Goal: Check status: Check status

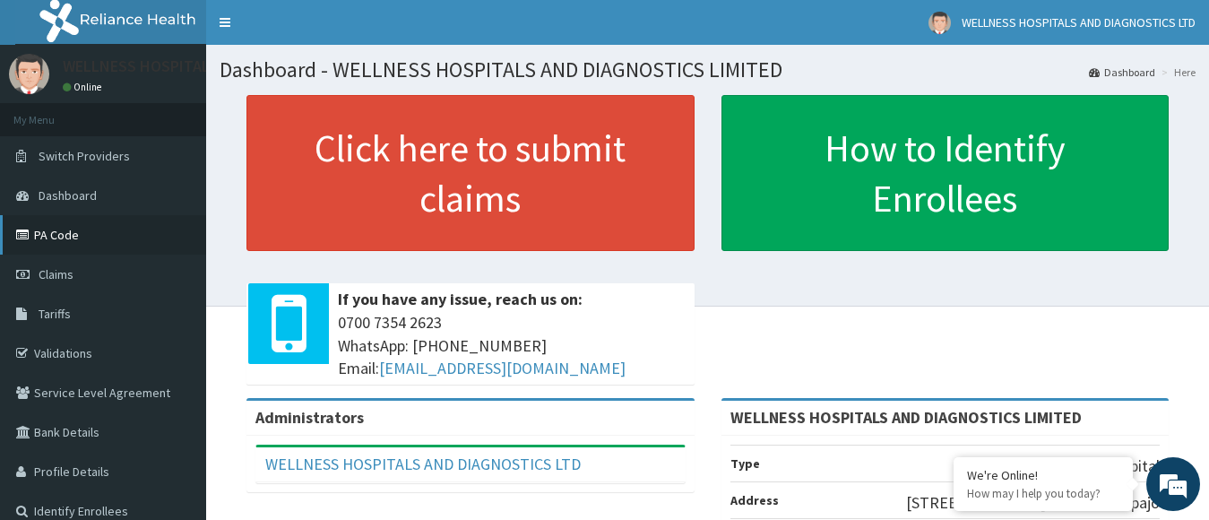
click at [60, 235] on link "PA Code" at bounding box center [103, 234] width 206 height 39
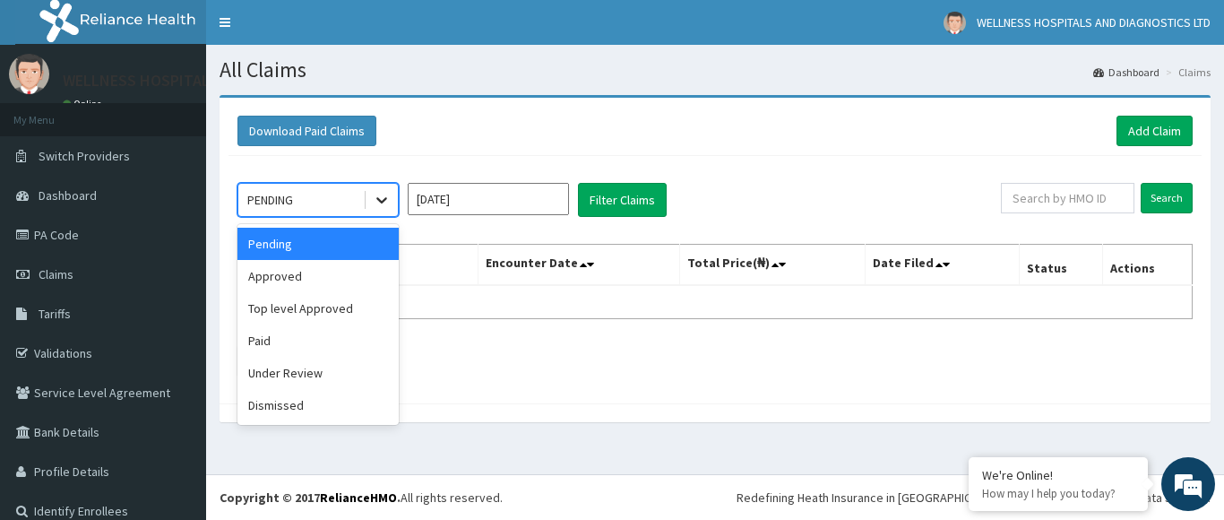
click at [385, 203] on icon at bounding box center [382, 200] width 18 height 18
click at [309, 346] on div "Paid" at bounding box center [317, 340] width 161 height 32
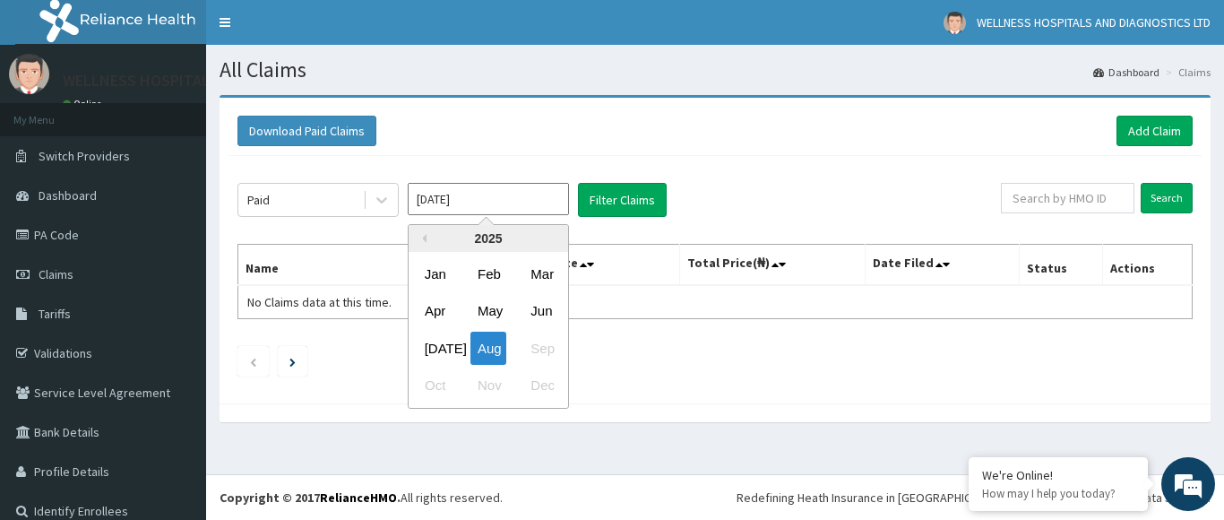
click at [538, 203] on input "Aug 2025" at bounding box center [488, 199] width 161 height 32
click at [440, 350] on div "Jul" at bounding box center [436, 348] width 36 height 33
type input "Jul 2025"
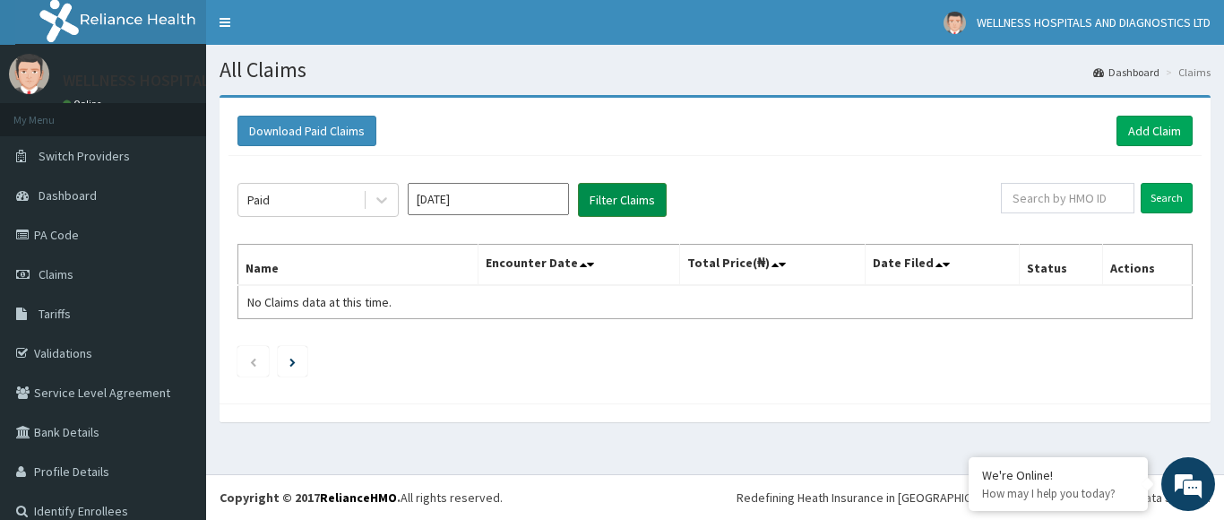
click at [637, 207] on button "Filter Claims" at bounding box center [622, 200] width 89 height 34
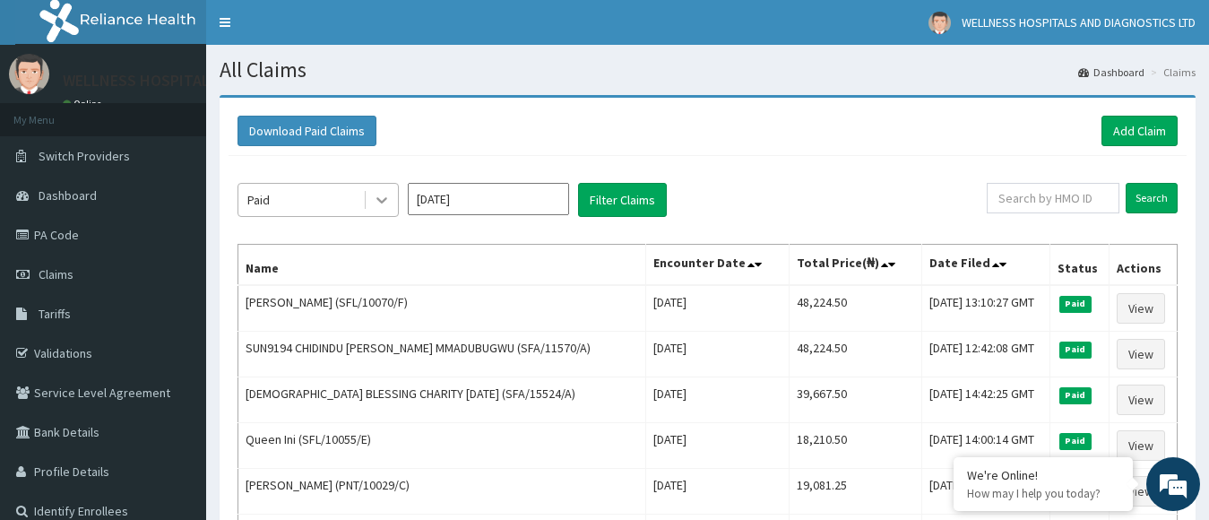
click at [385, 203] on icon at bounding box center [382, 200] width 18 height 18
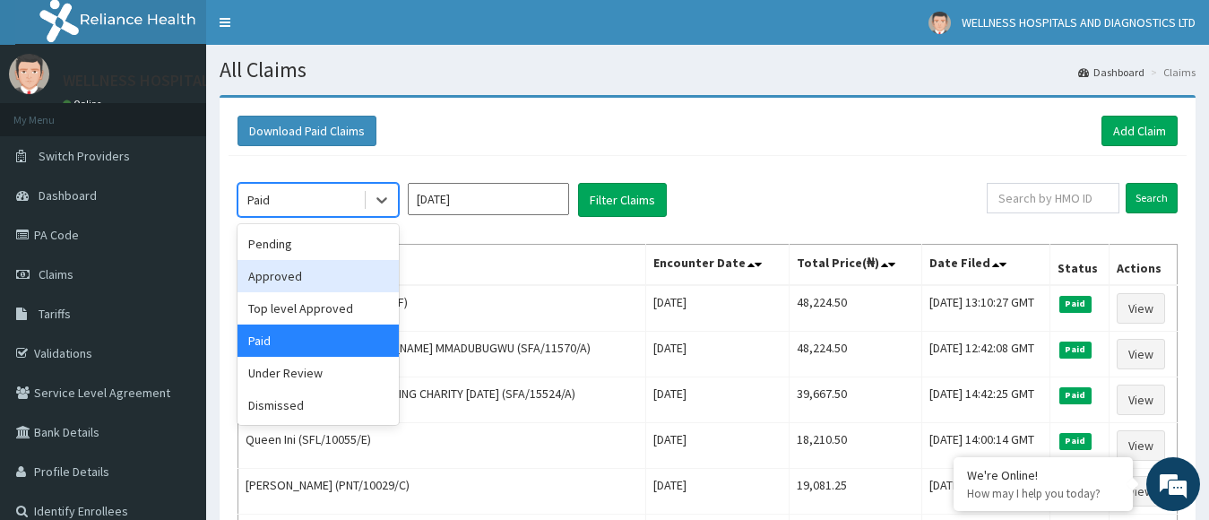
click at [296, 275] on div "Approved" at bounding box center [317, 276] width 161 height 32
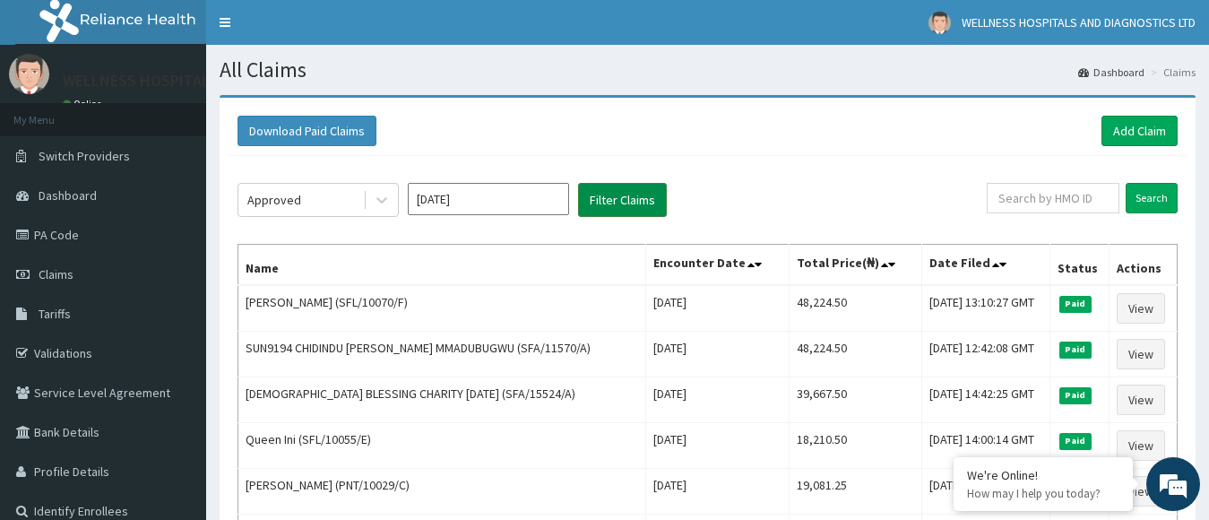
click at [607, 210] on button "Filter Claims" at bounding box center [622, 200] width 89 height 34
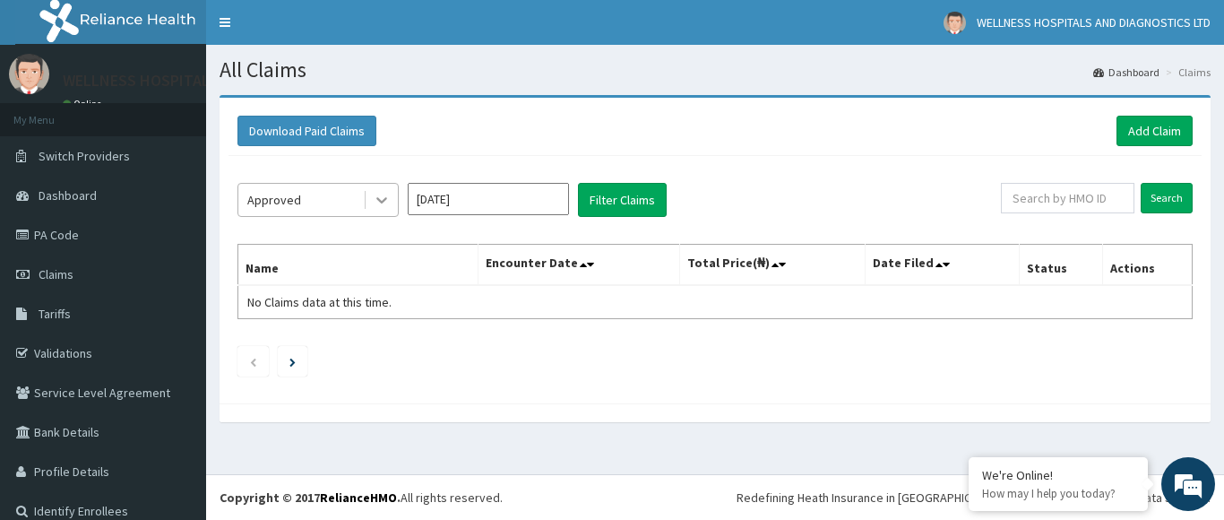
click at [384, 196] on icon at bounding box center [382, 200] width 18 height 18
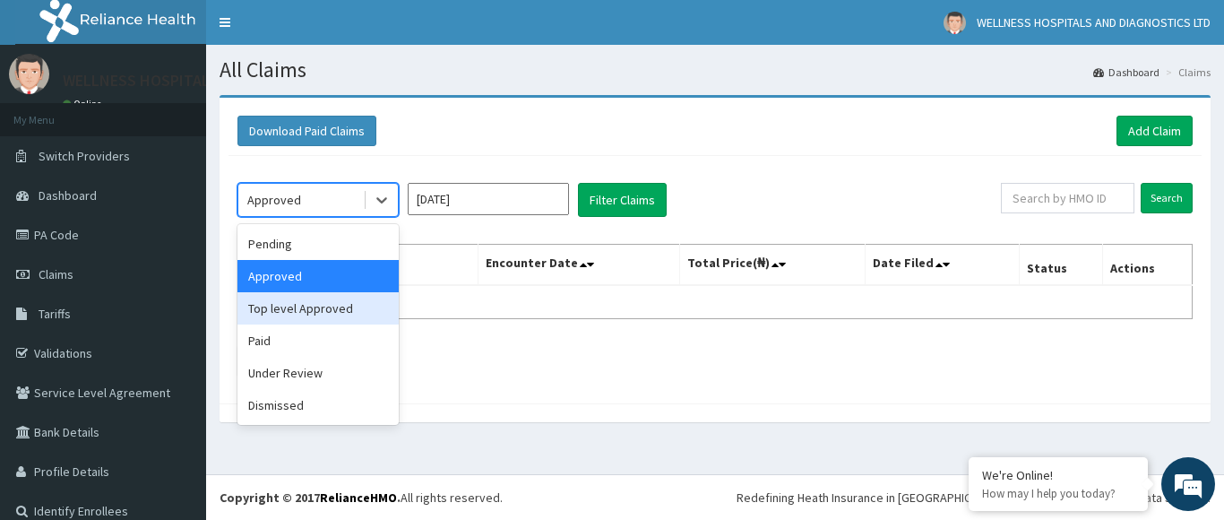
click at [329, 310] on div "Top level Approved" at bounding box center [317, 308] width 161 height 32
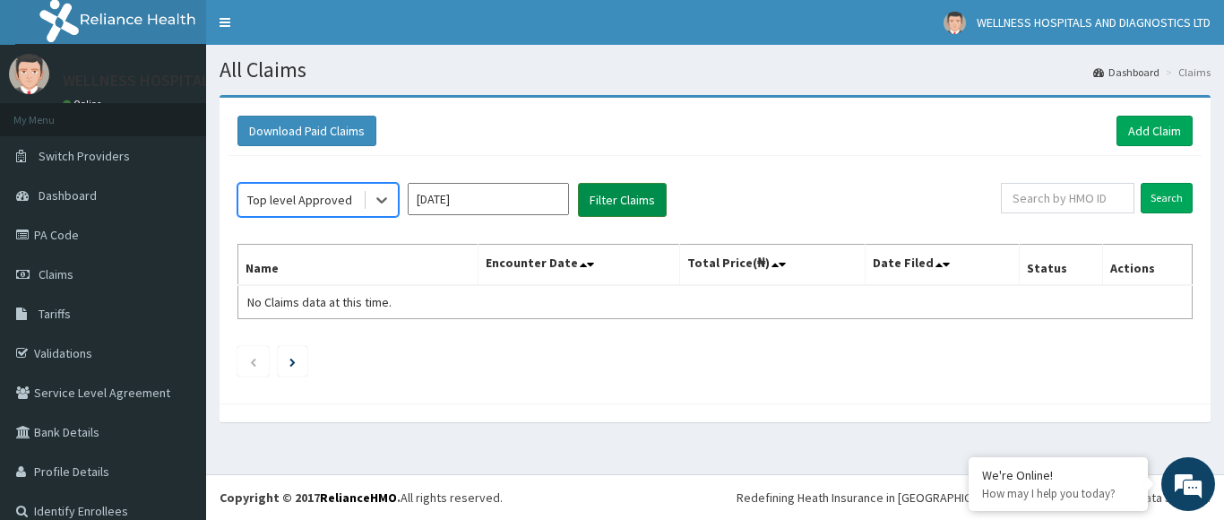
click at [625, 203] on button "Filter Claims" at bounding box center [622, 200] width 89 height 34
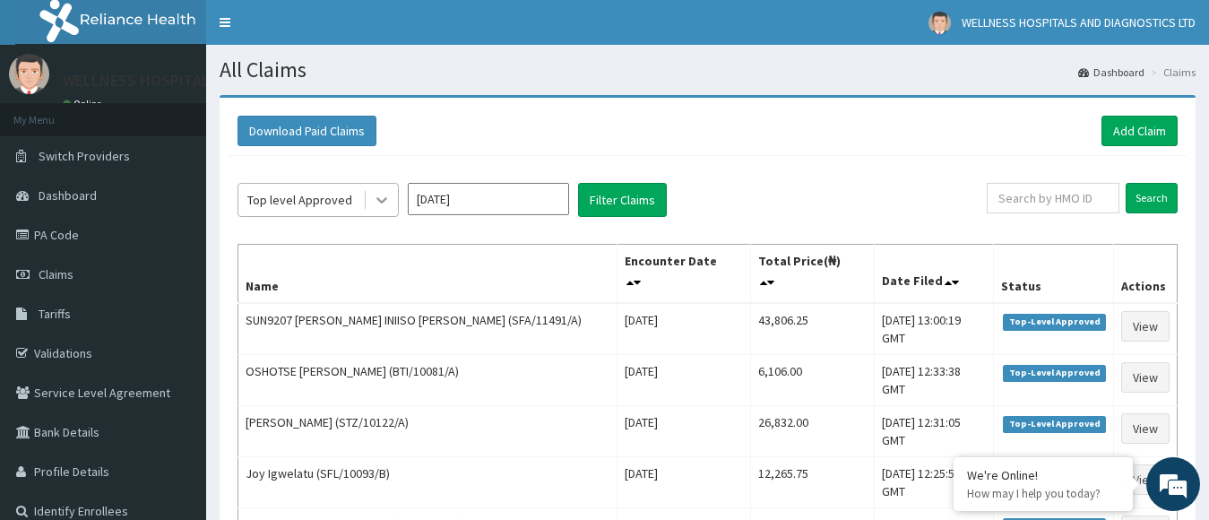
click at [382, 200] on icon at bounding box center [382, 200] width 18 height 18
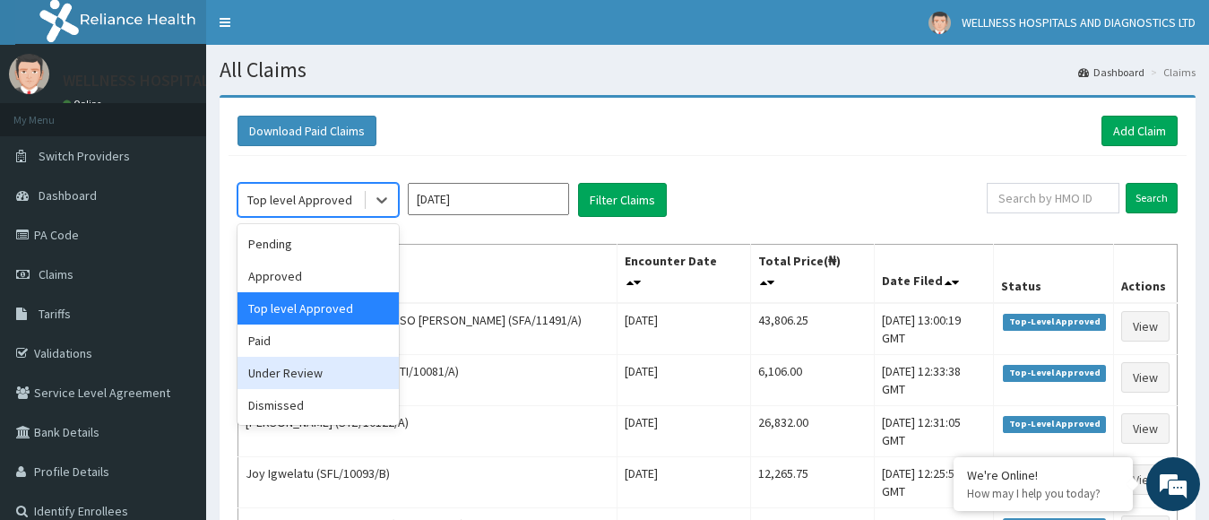
click at [303, 369] on div "Under Review" at bounding box center [317, 373] width 161 height 32
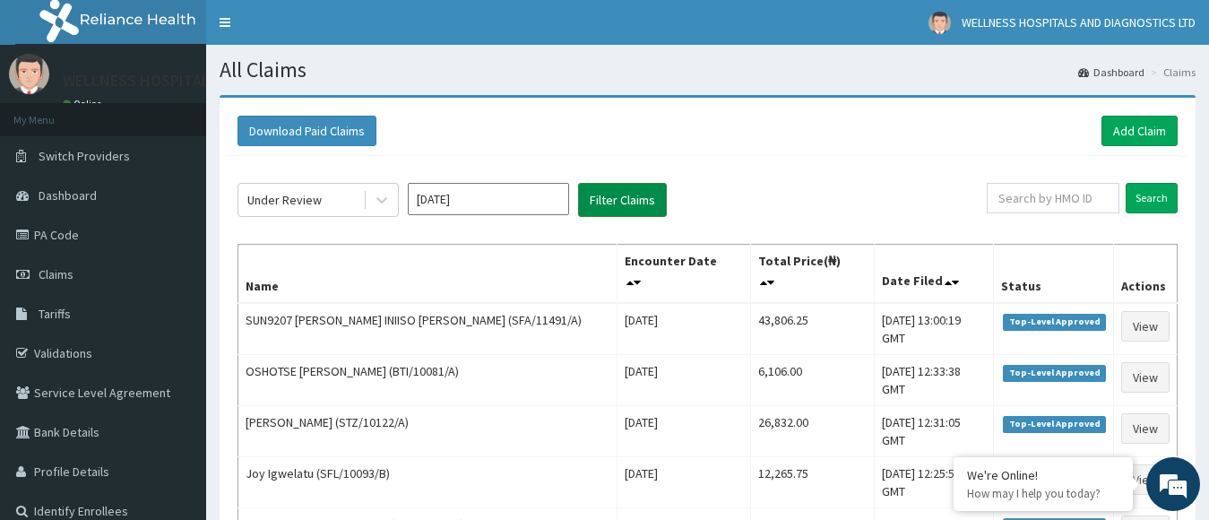
click at [609, 205] on button "Filter Claims" at bounding box center [622, 200] width 89 height 34
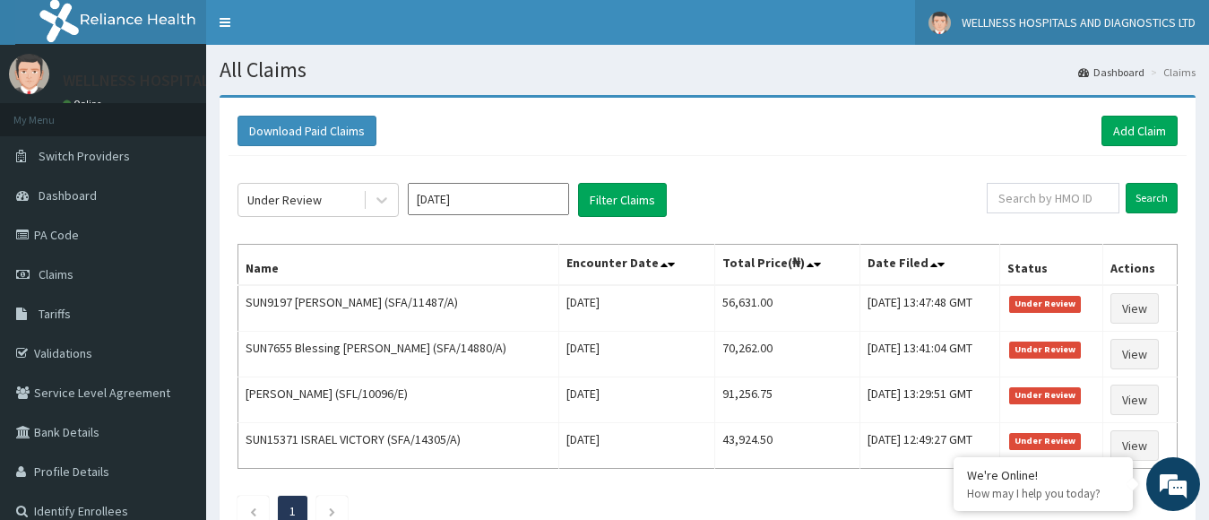
click at [1165, 18] on span "WELLNESS HOSPITALS AND DIAGNOSTICS LTD" at bounding box center [1079, 22] width 234 height 16
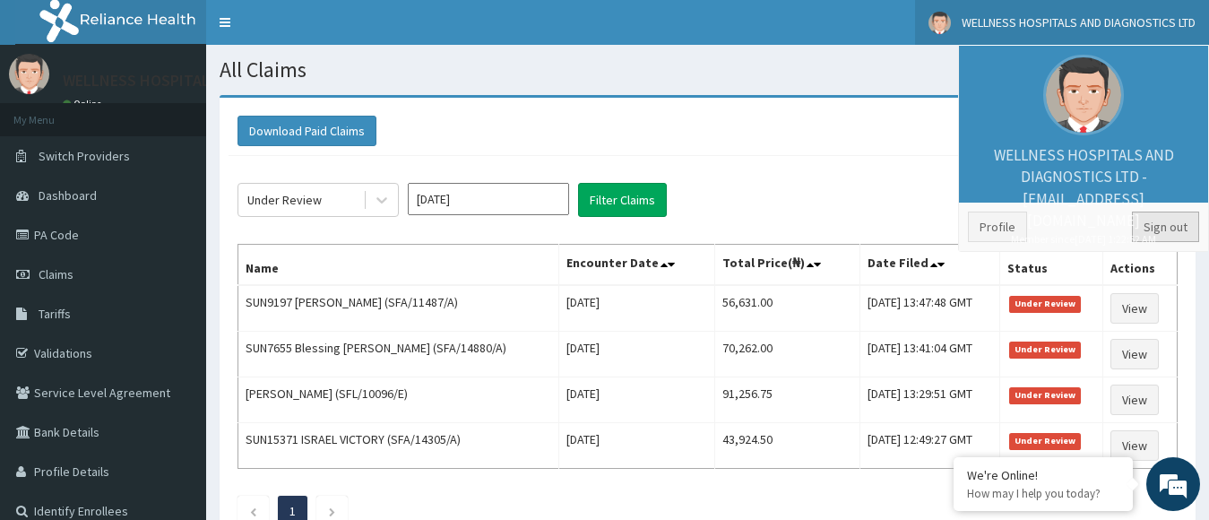
click at [1172, 230] on link "Sign out" at bounding box center [1165, 227] width 67 height 30
